Goal: Task Accomplishment & Management: Manage account settings

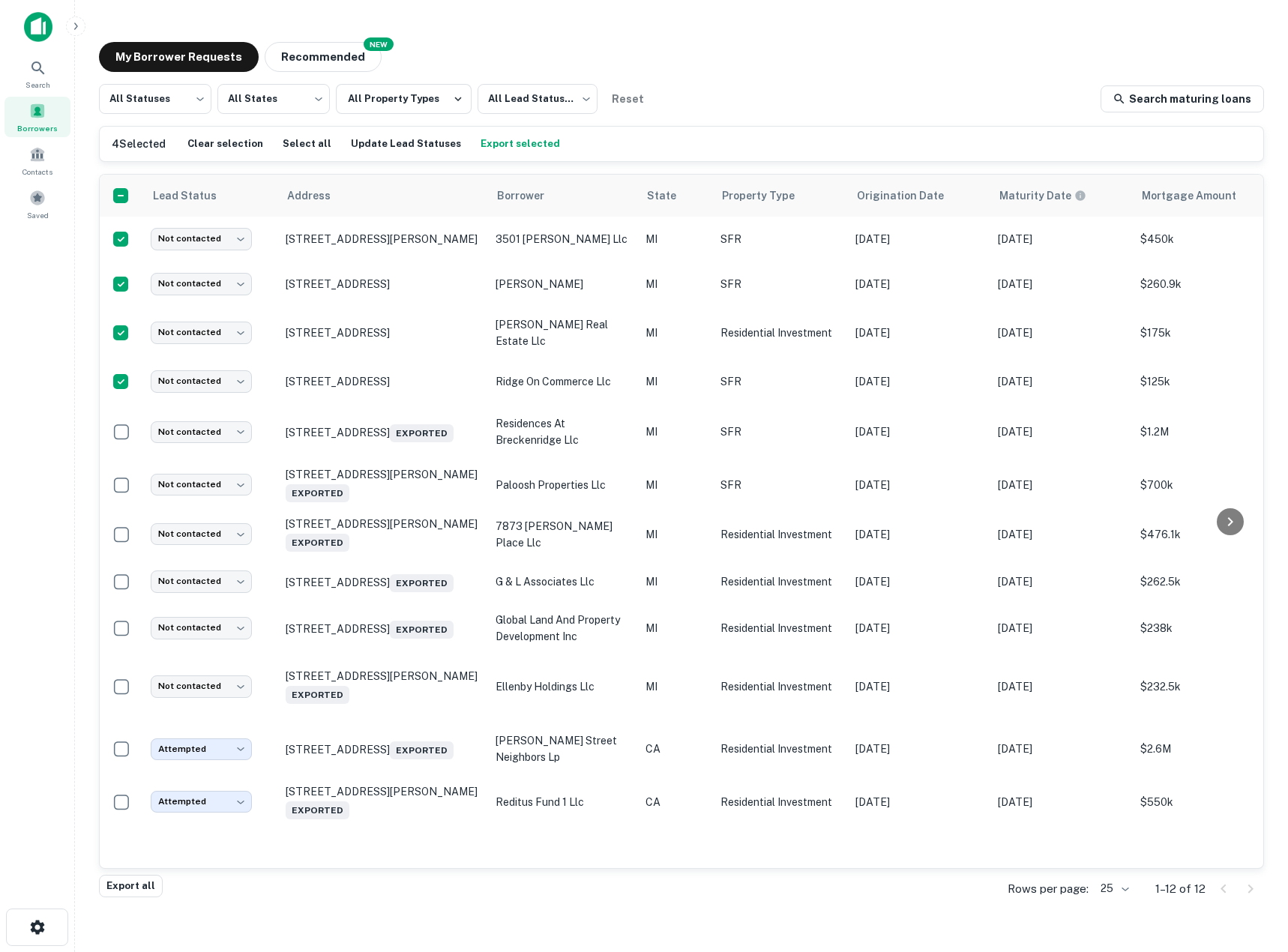
click at [35, 111] on span at bounding box center [38, 110] width 16 height 16
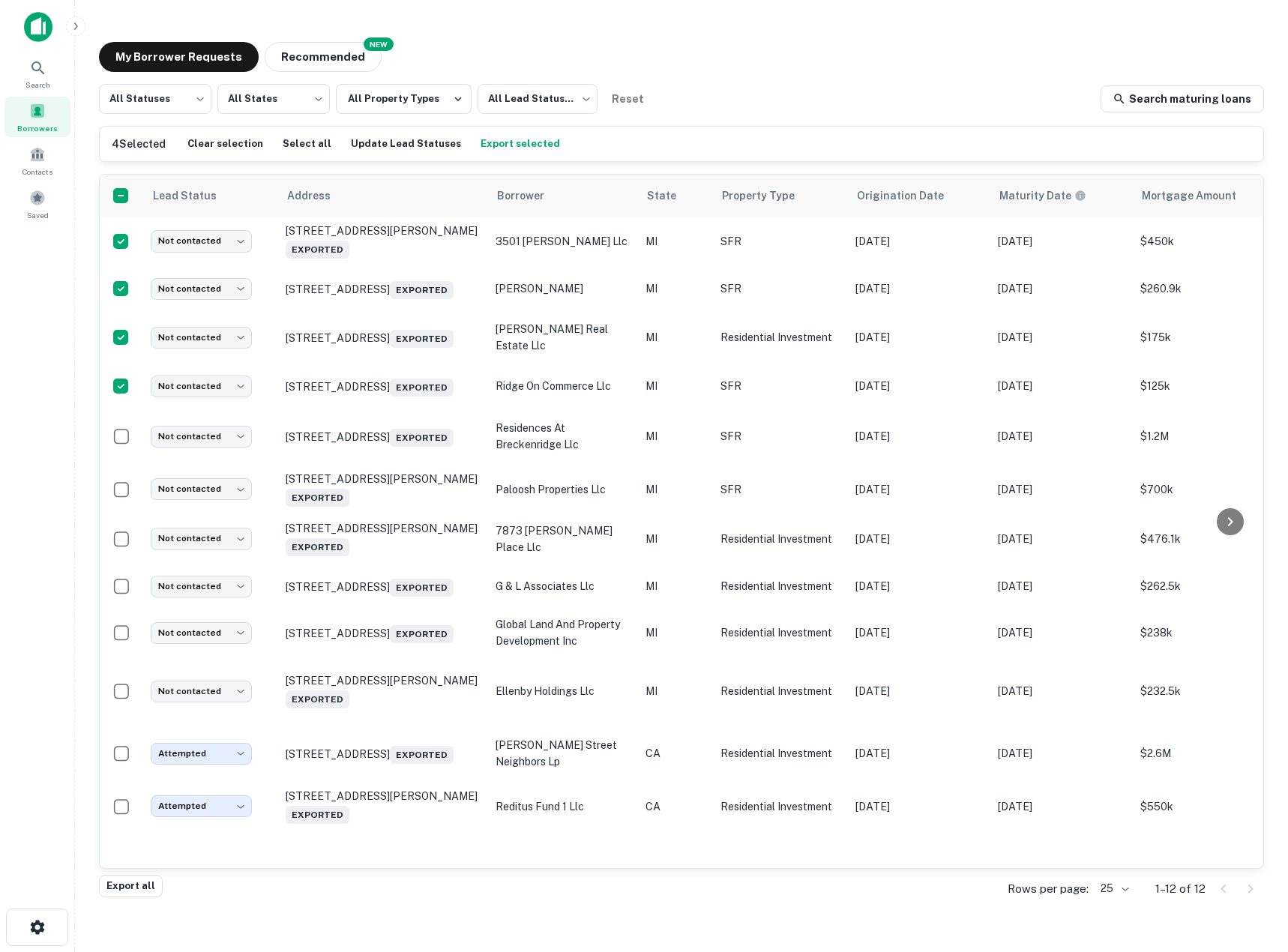
click at [484, 146] on button "Export selected" at bounding box center [520, 144] width 87 height 22
